Goal: Information Seeking & Learning: Compare options

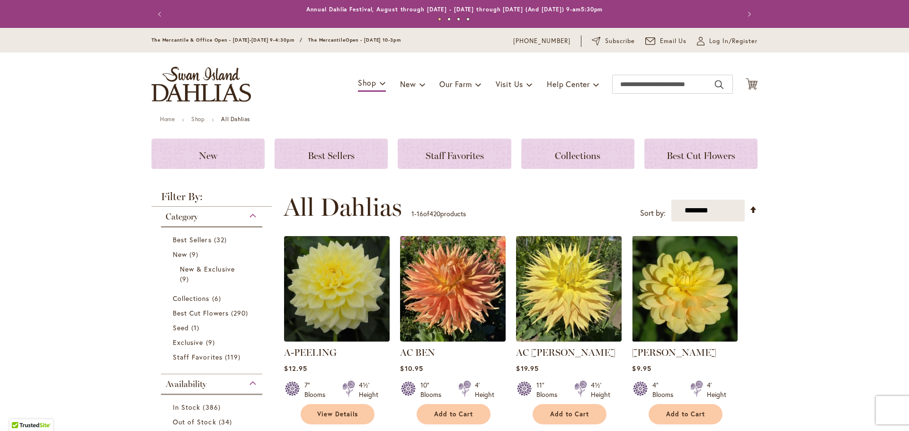
scroll to position [80, 0]
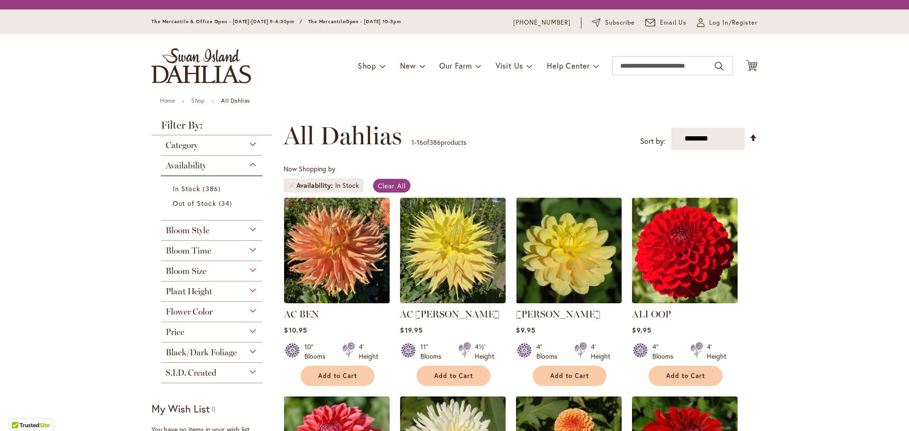
scroll to position [189, 0]
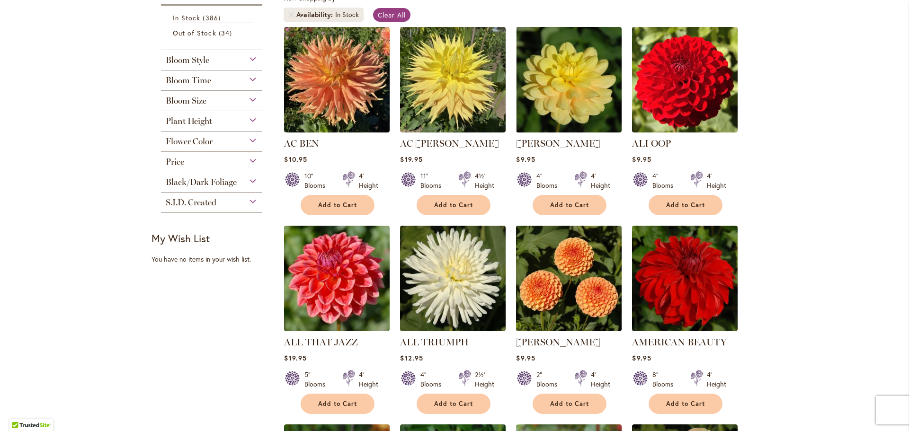
click at [188, 136] on span "Flower Color" at bounding box center [189, 141] width 47 height 10
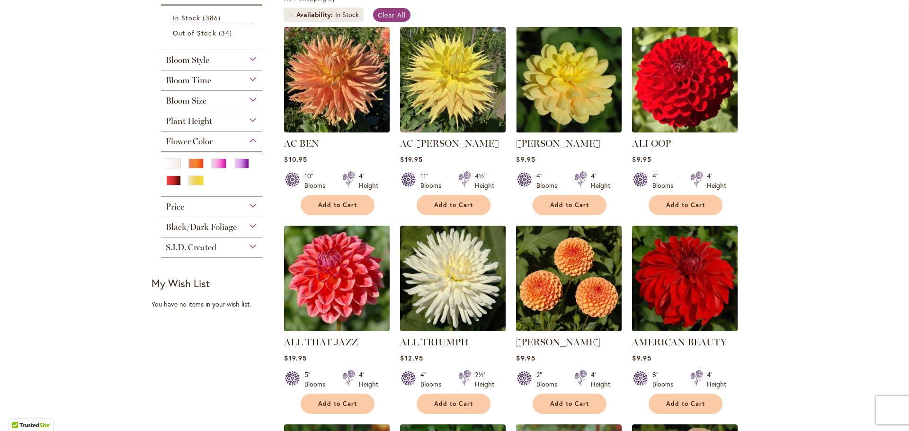
scroll to position [207, 0]
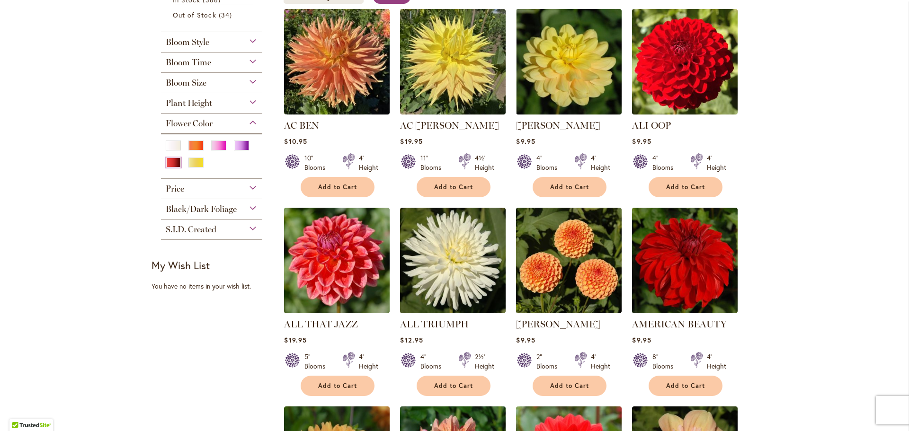
click at [169, 161] on div "Red" at bounding box center [173, 163] width 15 height 10
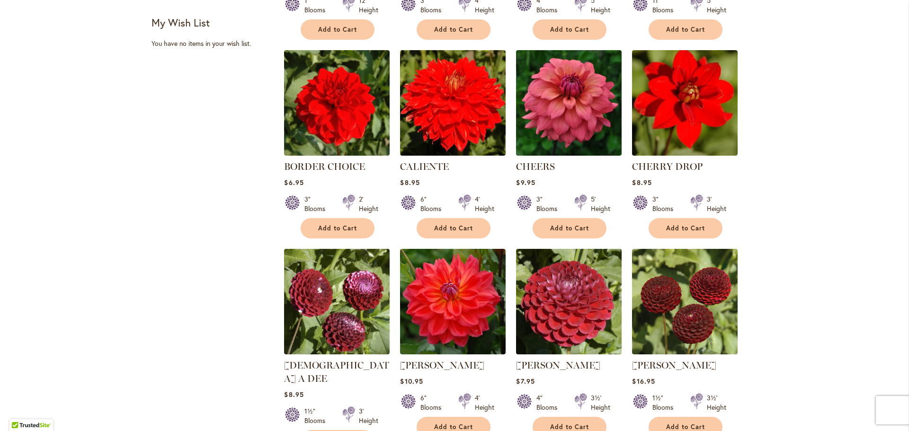
scroll to position [710, 0]
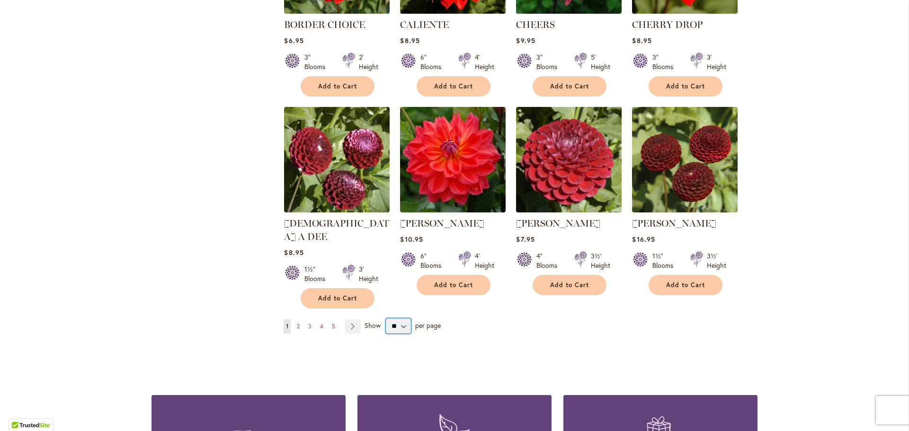
click at [398, 319] on select "** ** ** **" at bounding box center [398, 326] width 25 height 15
select select "**"
click at [386, 319] on select "** ** ** **" at bounding box center [398, 326] width 25 height 15
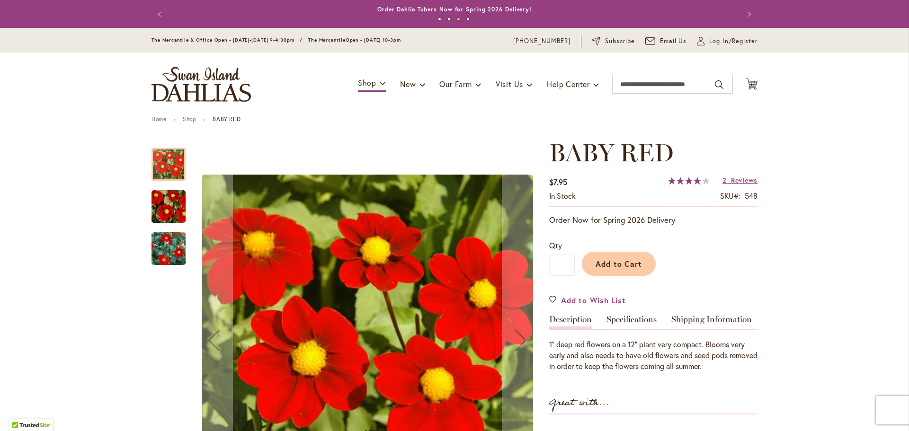
click at [163, 204] on img "BABY RED" at bounding box center [168, 206] width 68 height 45
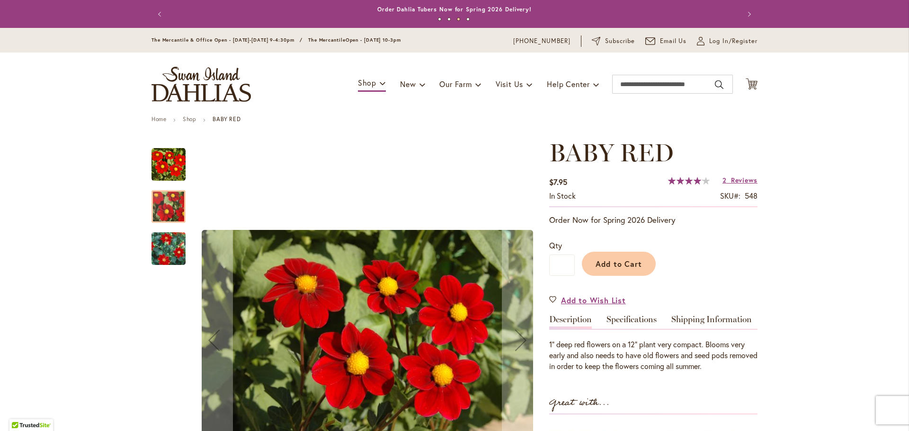
click at [170, 247] on img "BABY RED" at bounding box center [168, 249] width 68 height 62
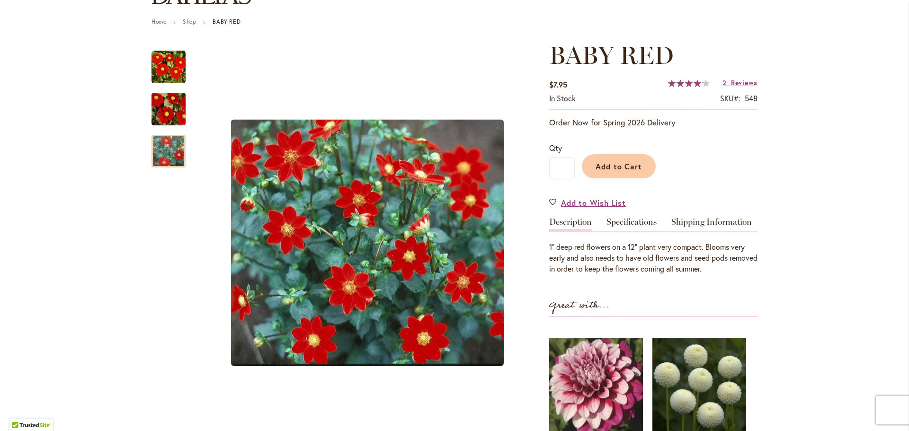
scroll to position [95, 0]
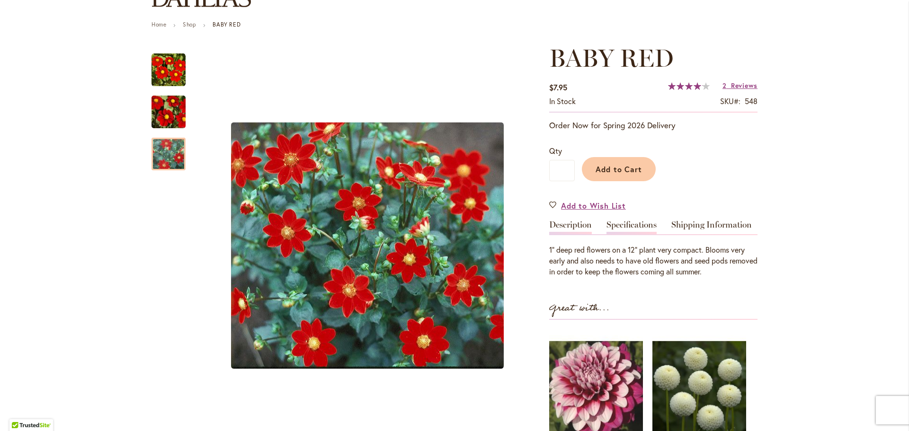
click at [639, 222] on link "Specifications" at bounding box center [631, 228] width 50 height 14
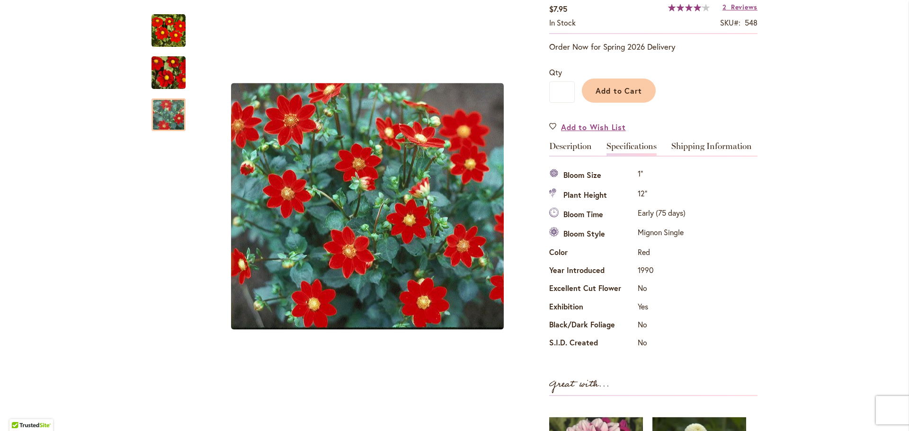
scroll to position [173, 0]
click at [172, 76] on img "BABY RED" at bounding box center [168, 72] width 68 height 45
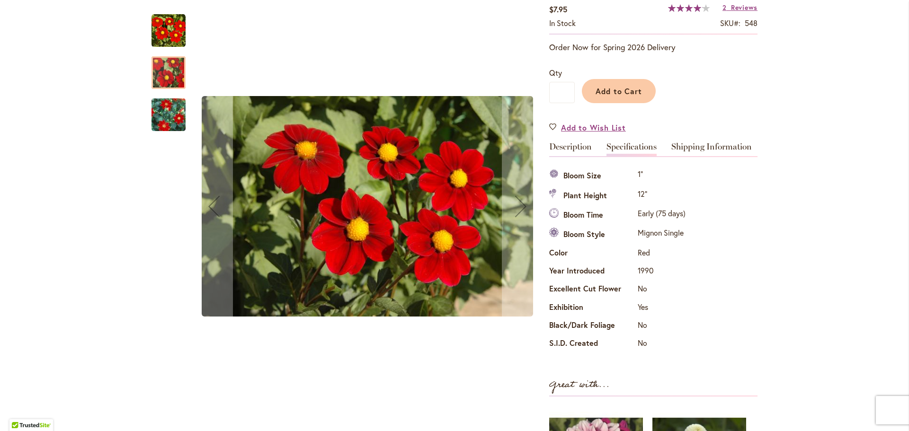
click at [167, 37] on img "BABY RED" at bounding box center [168, 31] width 34 height 34
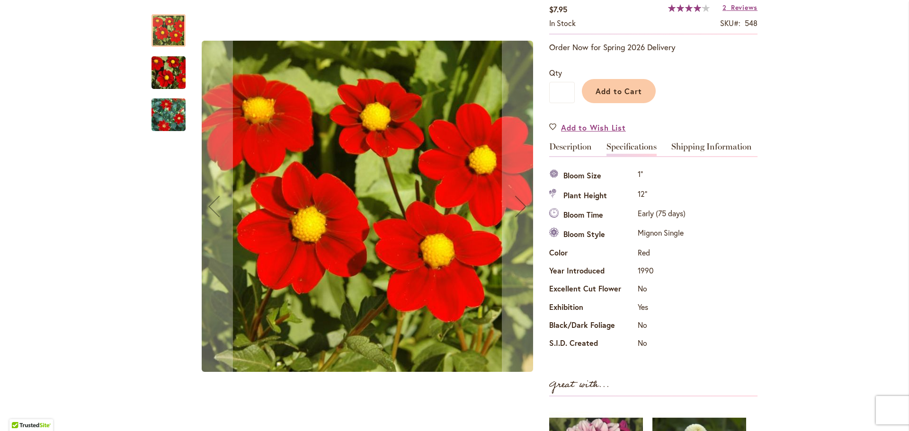
click at [180, 73] on img "BABY RED" at bounding box center [168, 72] width 68 height 45
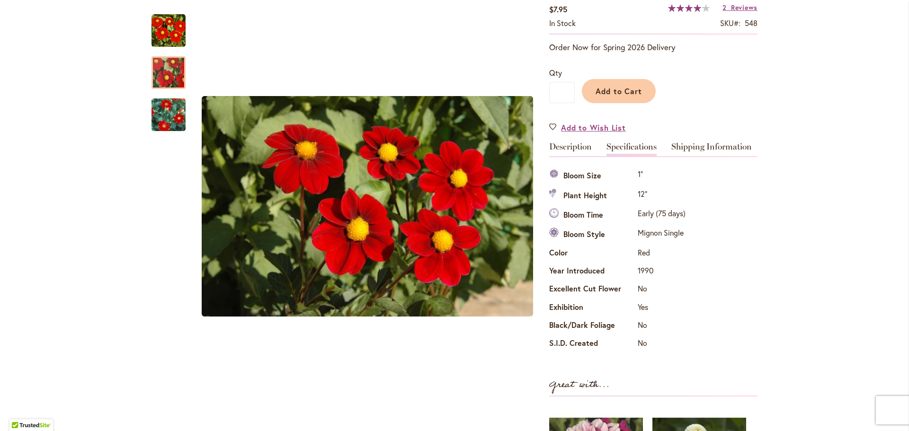
scroll to position [78, 0]
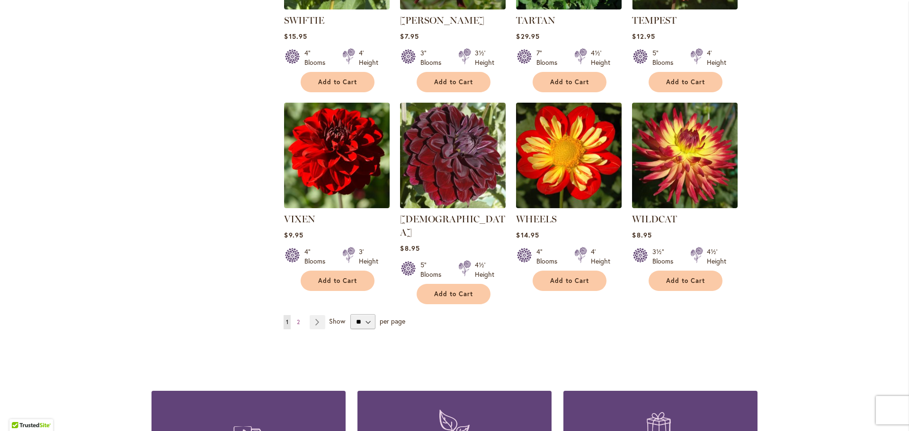
scroll to position [3195, 0]
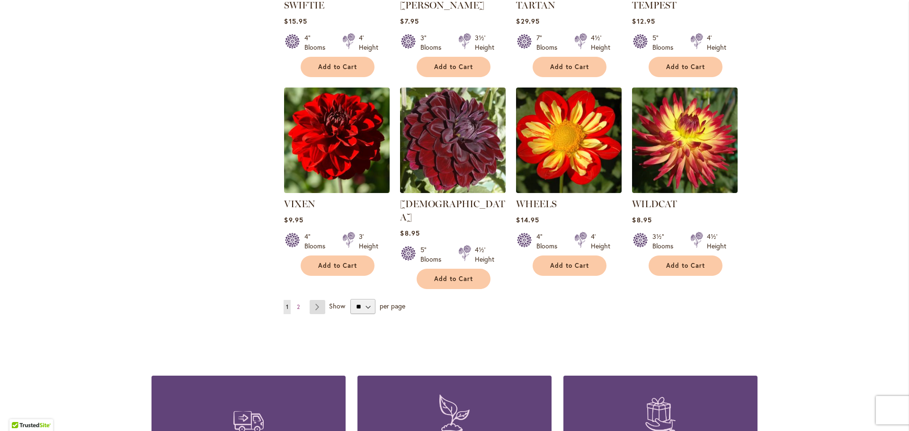
click at [314, 300] on link "Page Next" at bounding box center [318, 307] width 16 height 14
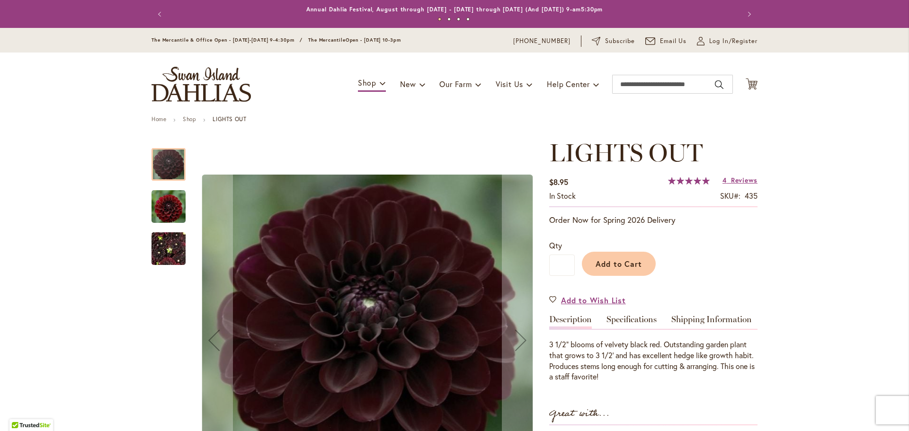
scroll to position [142, 0]
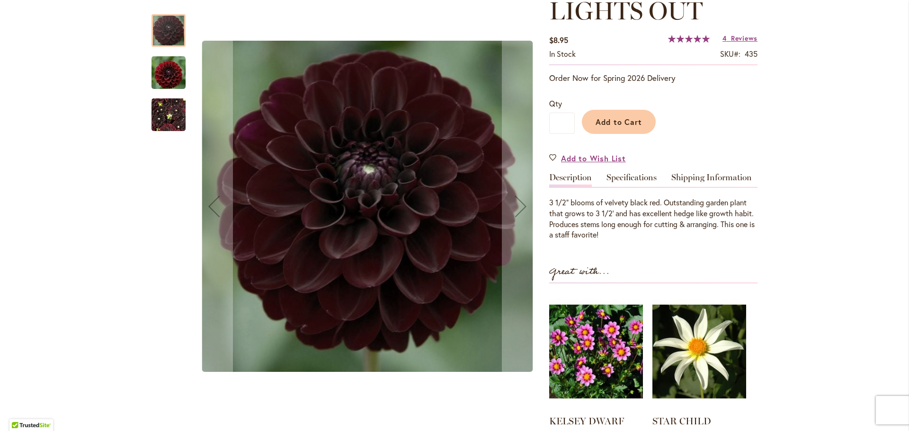
click at [164, 79] on img "LIGHTS OUT" at bounding box center [168, 72] width 34 height 35
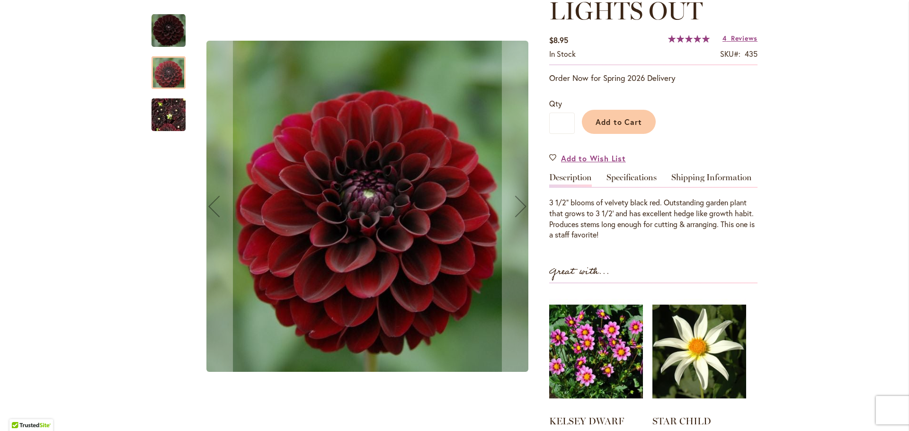
click at [165, 107] on img "LIGHTS OUT" at bounding box center [168, 114] width 34 height 45
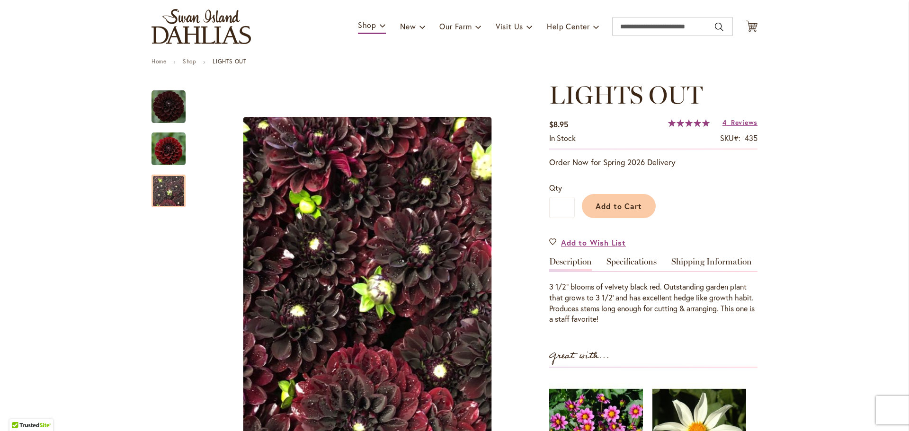
scroll to position [0, 0]
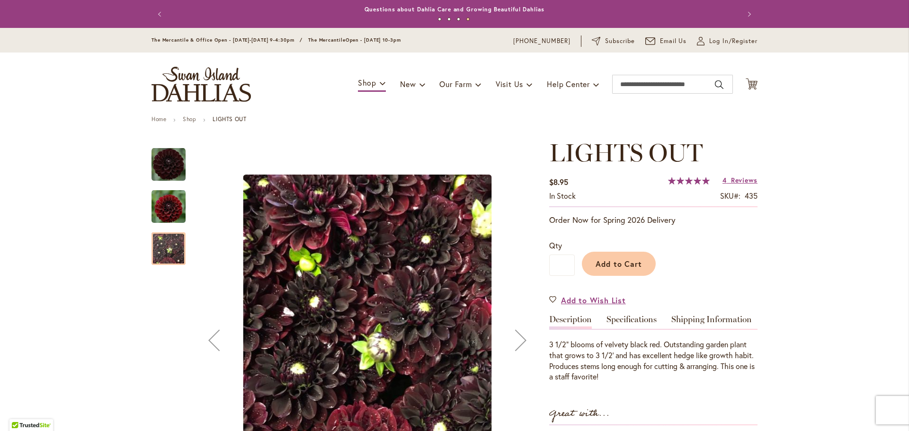
click at [158, 199] on img "LIGHTS OUT" at bounding box center [168, 206] width 34 height 35
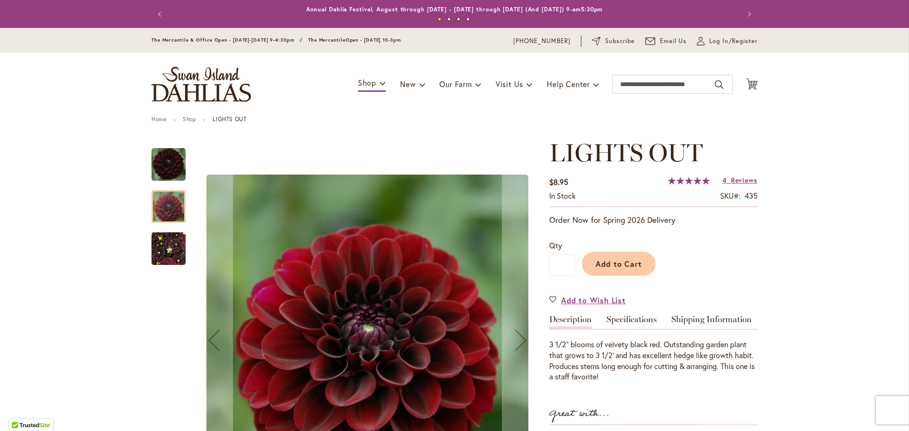
click at [159, 164] on img "LIGHTS OUT" at bounding box center [168, 165] width 34 height 34
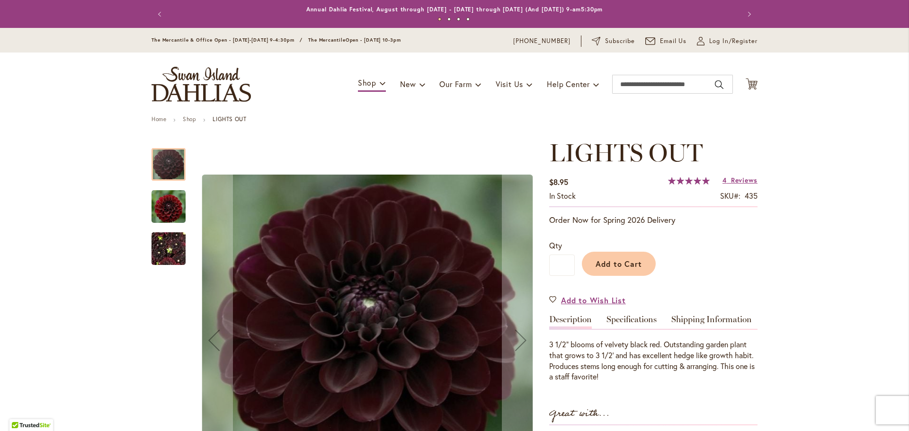
click at [164, 223] on div "LIGHTS OUT" at bounding box center [168, 244] width 34 height 42
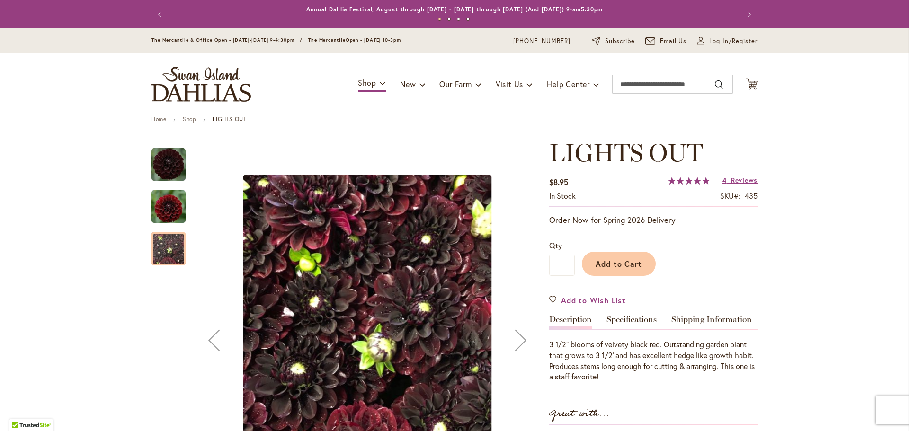
click at [165, 208] on img "LIGHTS OUT" at bounding box center [168, 206] width 34 height 35
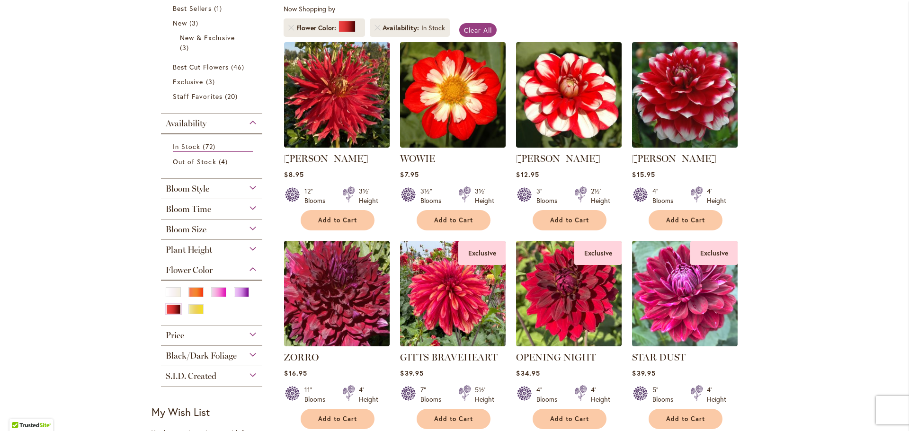
scroll to position [236, 0]
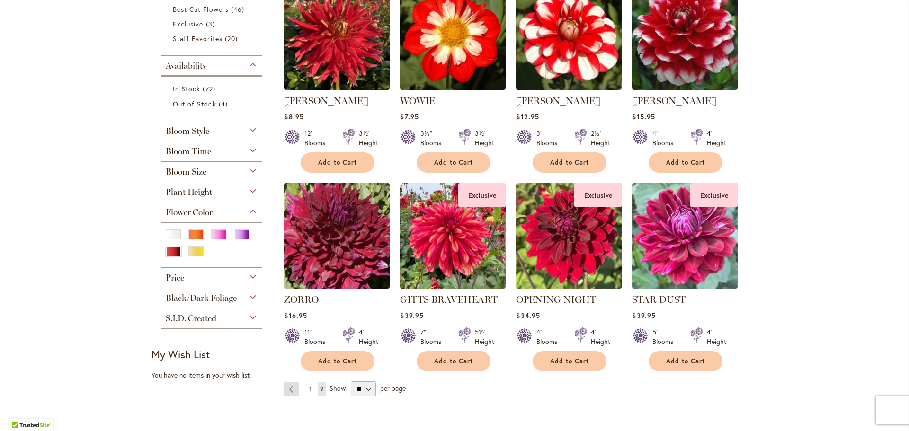
click at [290, 383] on link "Page Previous" at bounding box center [292, 389] width 16 height 14
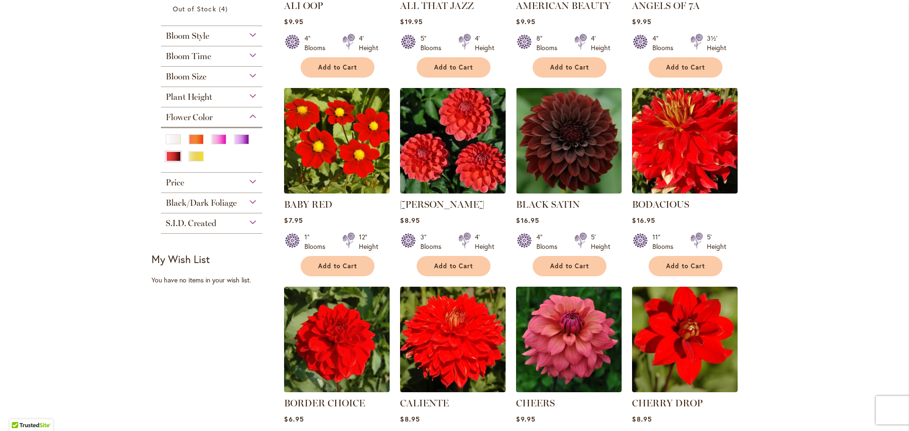
scroll to position [47, 0]
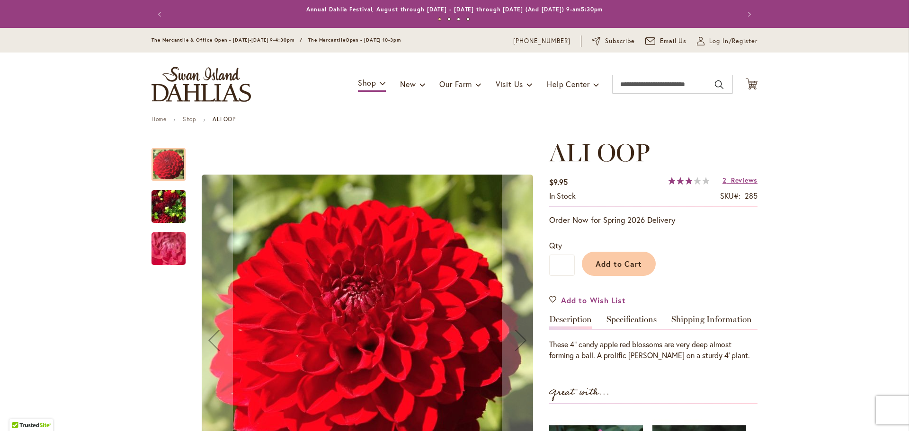
click at [168, 204] on img "ALI OOP" at bounding box center [168, 206] width 34 height 45
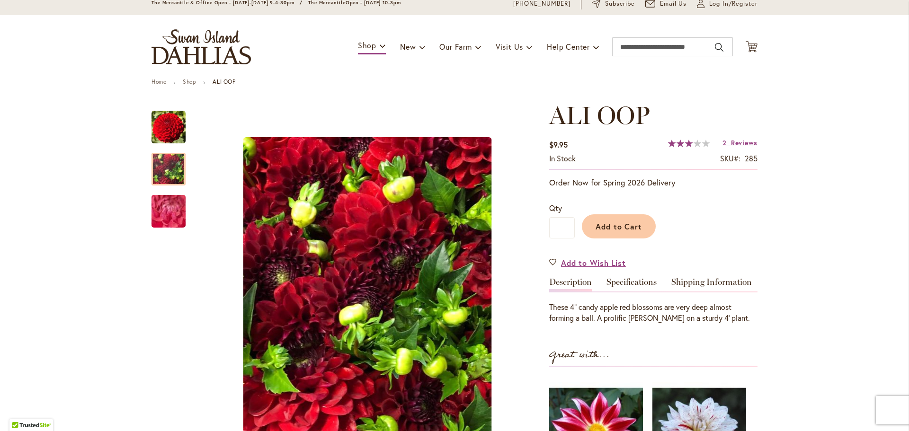
scroll to position [47, 0]
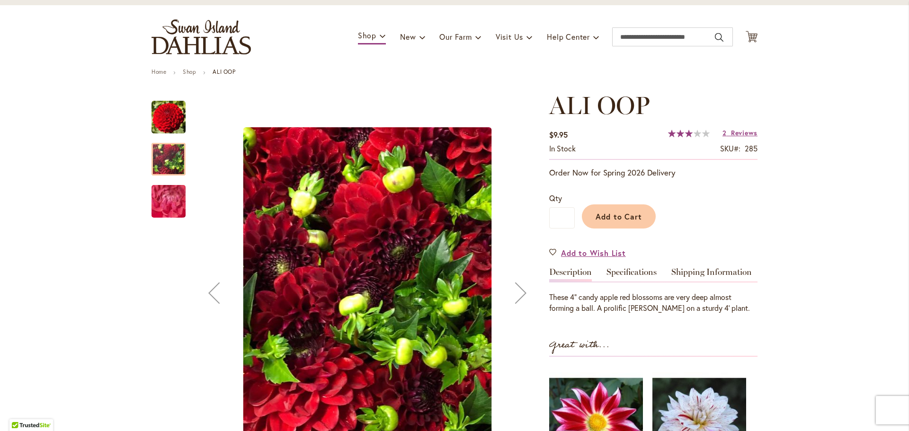
click at [171, 206] on img "ALI OOP" at bounding box center [168, 201] width 68 height 51
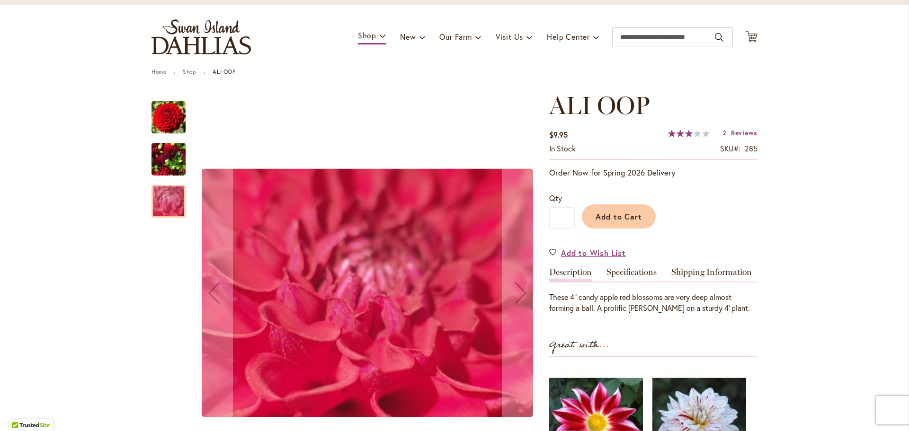
drag, startPoint x: 154, startPoint y: 119, endPoint x: 156, endPoint y: 98, distance: 20.9
click at [154, 119] on img "ALI OOP" at bounding box center [168, 117] width 34 height 34
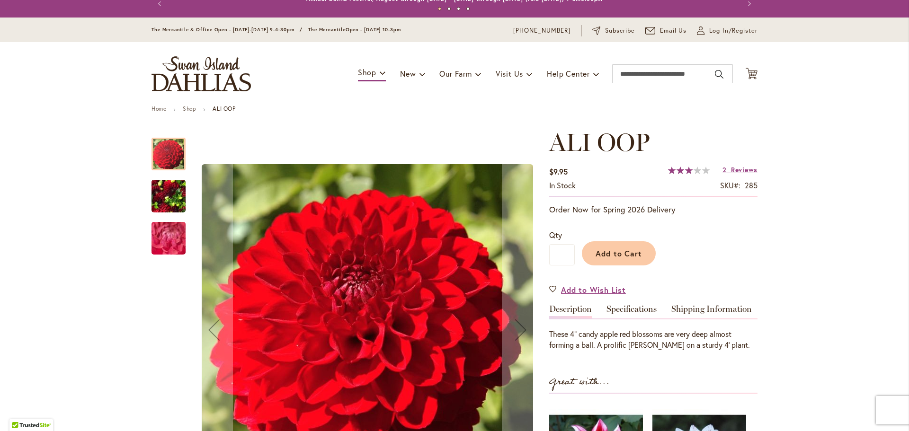
scroll to position [0, 0]
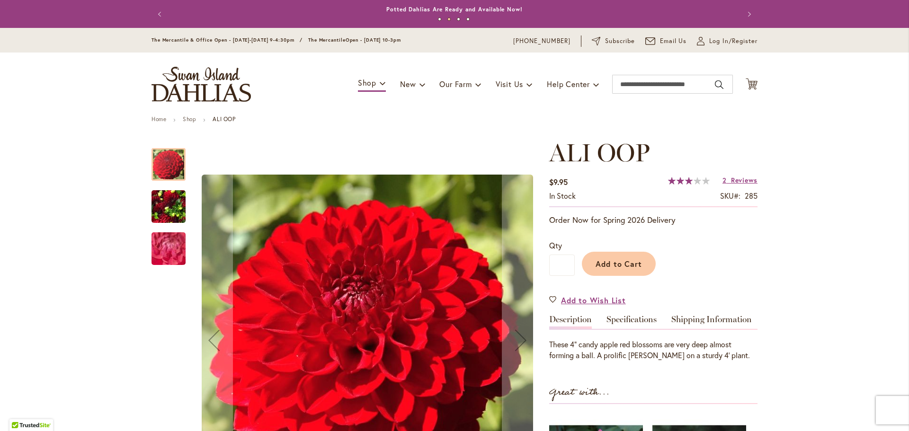
click at [167, 204] on img "ALI OOP" at bounding box center [168, 206] width 34 height 45
